Goal: Task Accomplishment & Management: Use online tool/utility

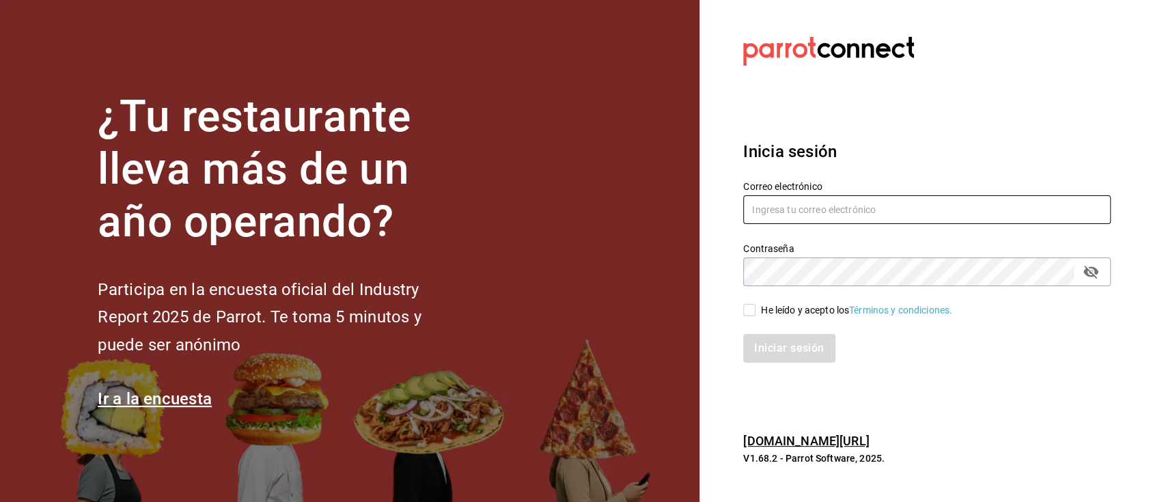
type input "[EMAIL_ADDRESS][DOMAIN_NAME]"
click at [748, 309] on input "He leído y acepto los Términos y condiciones." at bounding box center [749, 310] width 12 height 12
checkbox input "true"
click at [778, 358] on button "Iniciar sesión" at bounding box center [789, 348] width 93 height 29
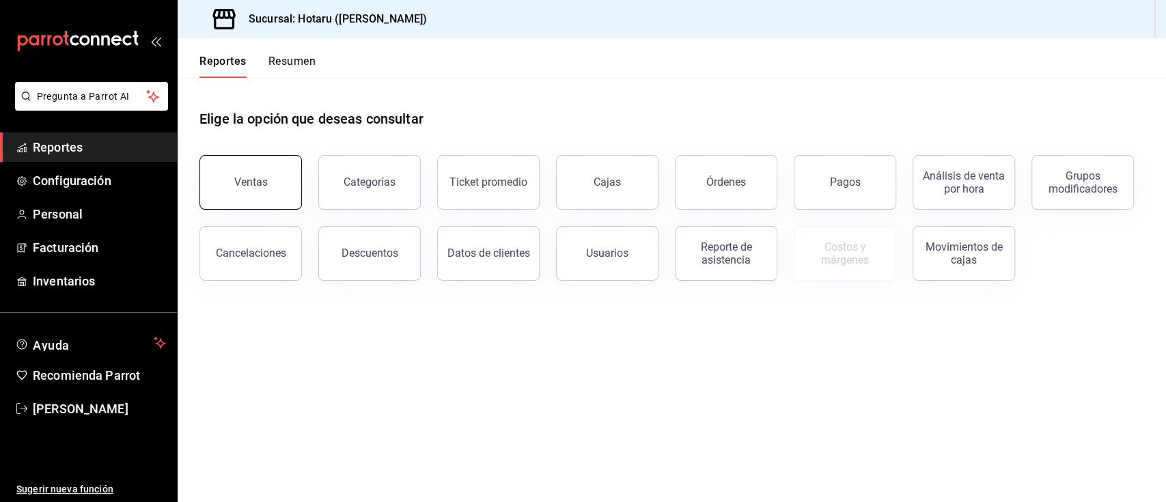
click at [235, 194] on button "Ventas" at bounding box center [250, 182] width 102 height 55
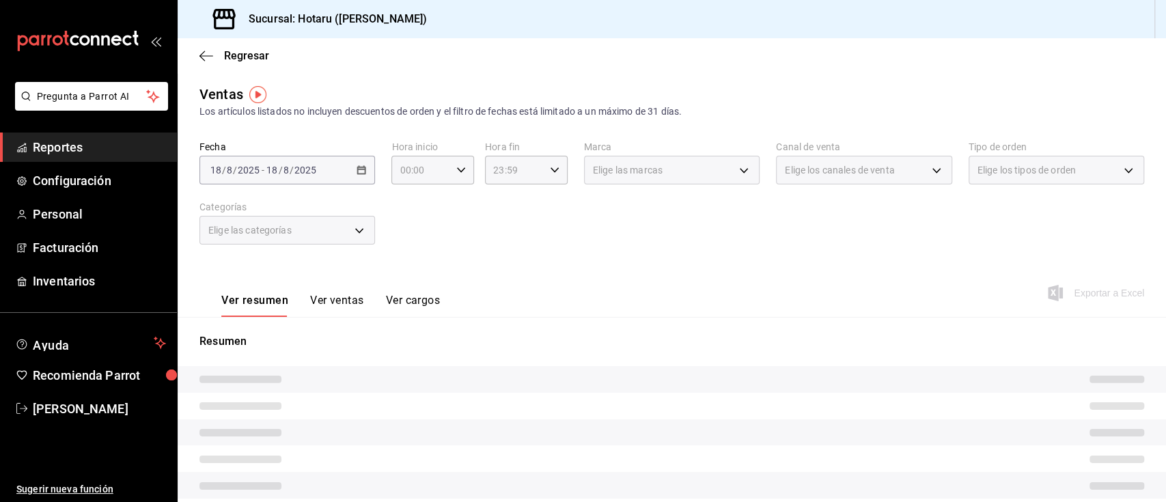
click at [359, 179] on div "[DATE] [DATE] - [DATE] [DATE]" at bounding box center [286, 170] width 175 height 29
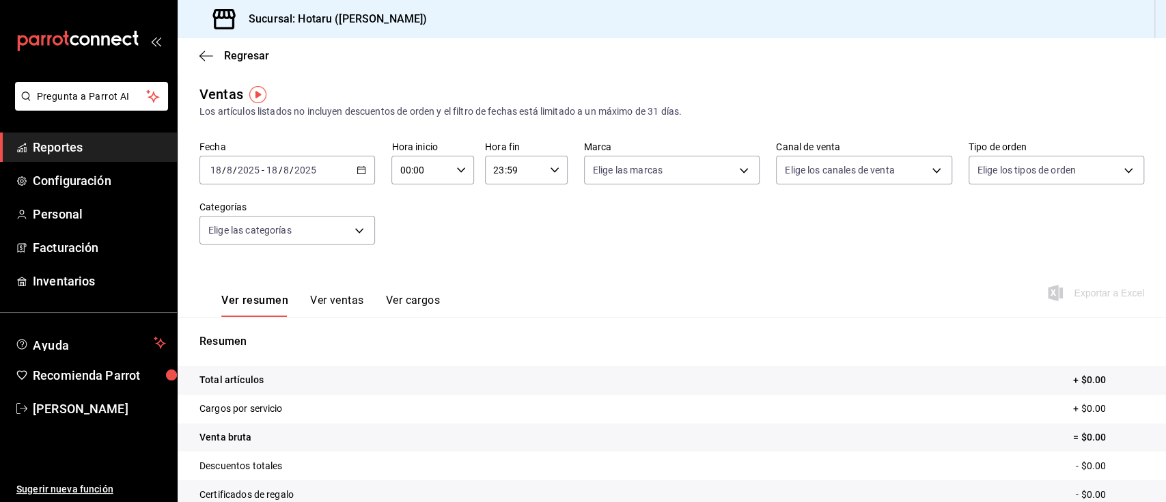
click at [359, 179] on div "[DATE] [DATE] - [DATE] [DATE]" at bounding box center [286, 170] width 175 height 29
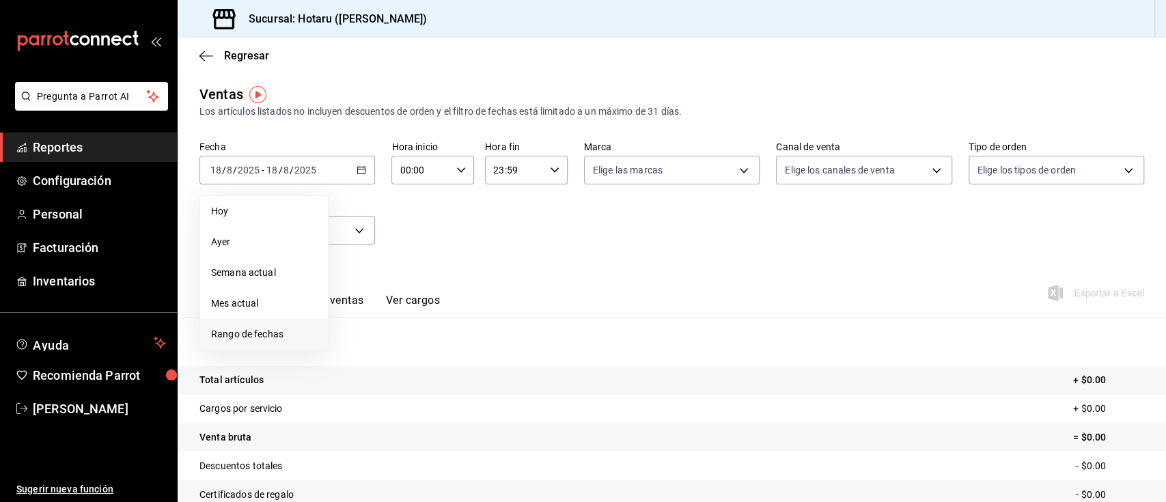
click at [274, 324] on li "Rango de fechas" at bounding box center [264, 334] width 128 height 31
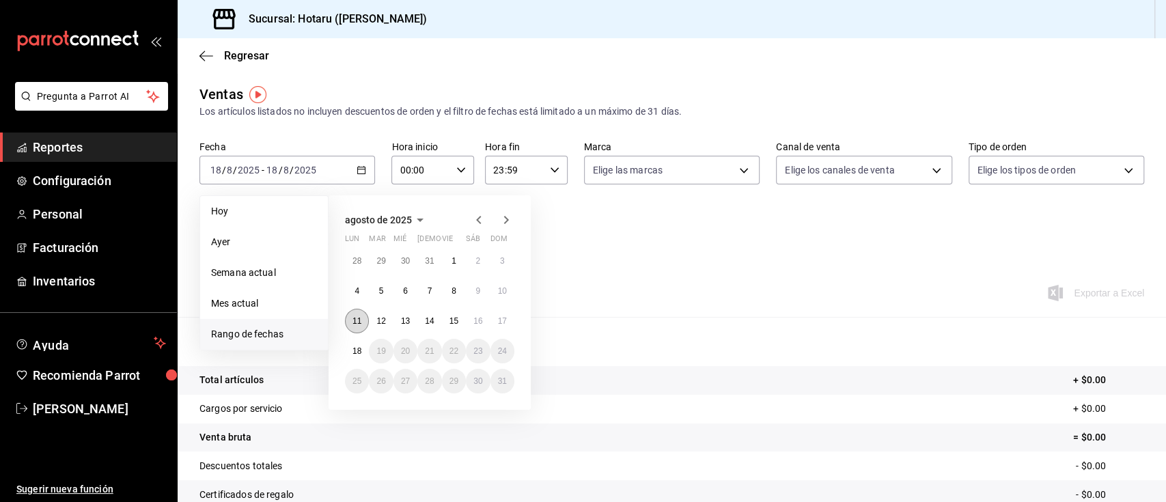
click at [354, 320] on abbr "11" at bounding box center [356, 321] width 9 height 10
click at [346, 325] on button "11" at bounding box center [357, 321] width 24 height 25
click at [358, 349] on abbr "18" at bounding box center [356, 351] width 9 height 10
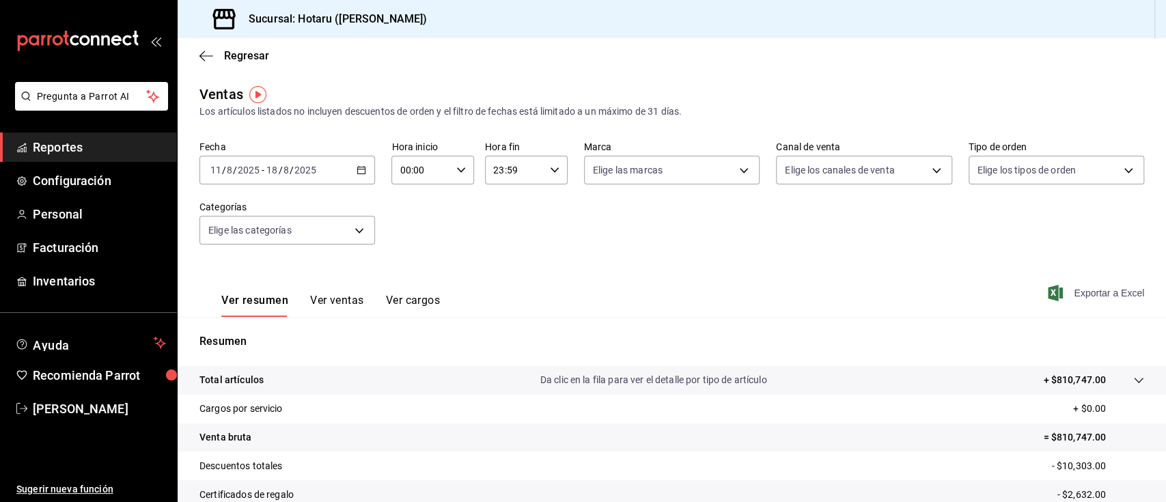
click at [1086, 292] on span "Exportar a Excel" at bounding box center [1097, 293] width 94 height 16
